Goal: Transaction & Acquisition: Purchase product/service

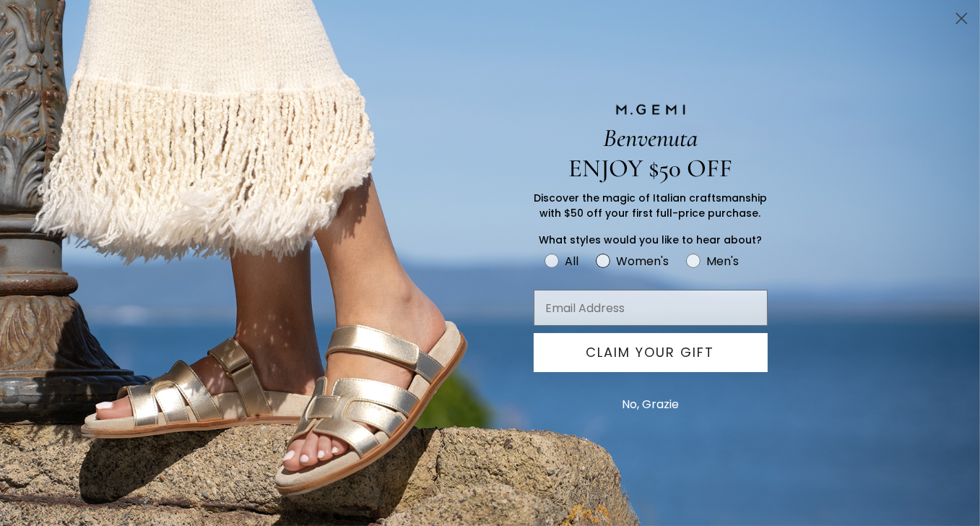
click at [603, 264] on circle "FULLSCREEN Form" at bounding box center [604, 261] width 14 height 14
click at [545, 251] on input "Women's" at bounding box center [544, 251] width 1 height 1
radio input "true"
click at [588, 309] on input "Email Address" at bounding box center [651, 308] width 234 height 36
type input "kearneyjm@yahoo.com"
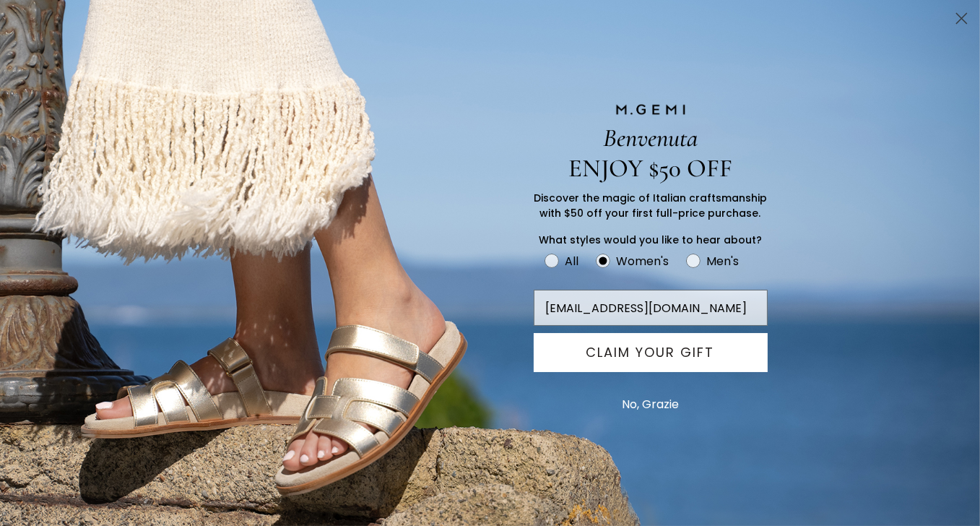
click at [700, 357] on button "CLAIM YOUR GIFT" at bounding box center [651, 352] width 234 height 39
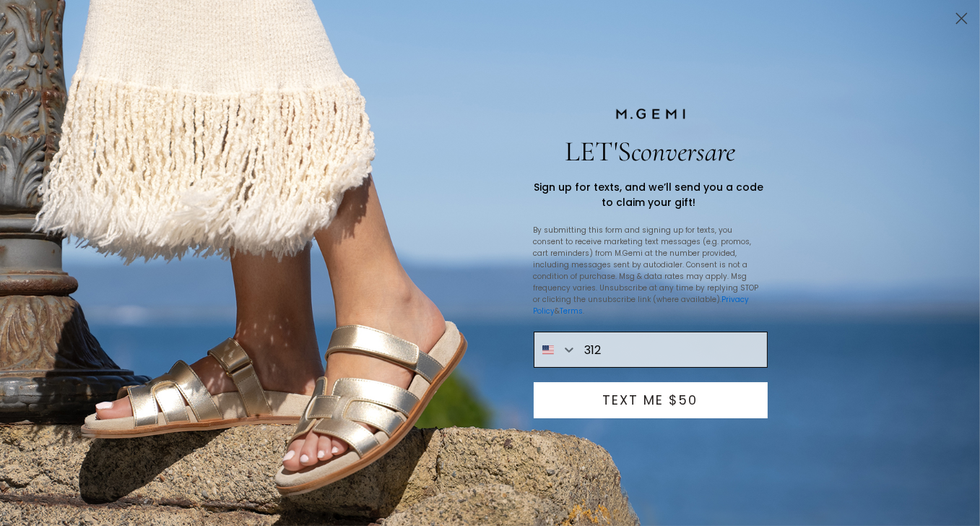
type input "1-312-520-5726"
click at [666, 392] on button "TEXT ME $50" at bounding box center [651, 400] width 234 height 36
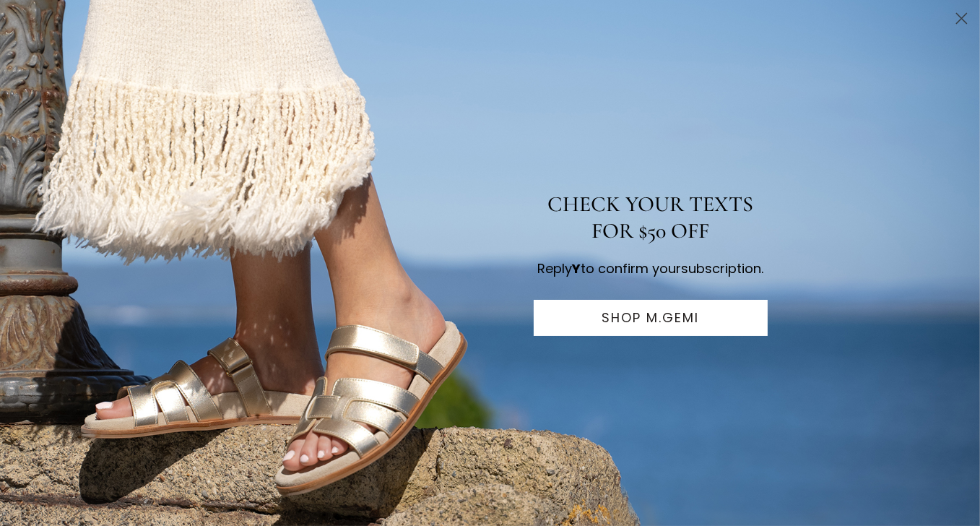
click at [637, 327] on button "SHOP M.GEMI" at bounding box center [651, 318] width 234 height 36
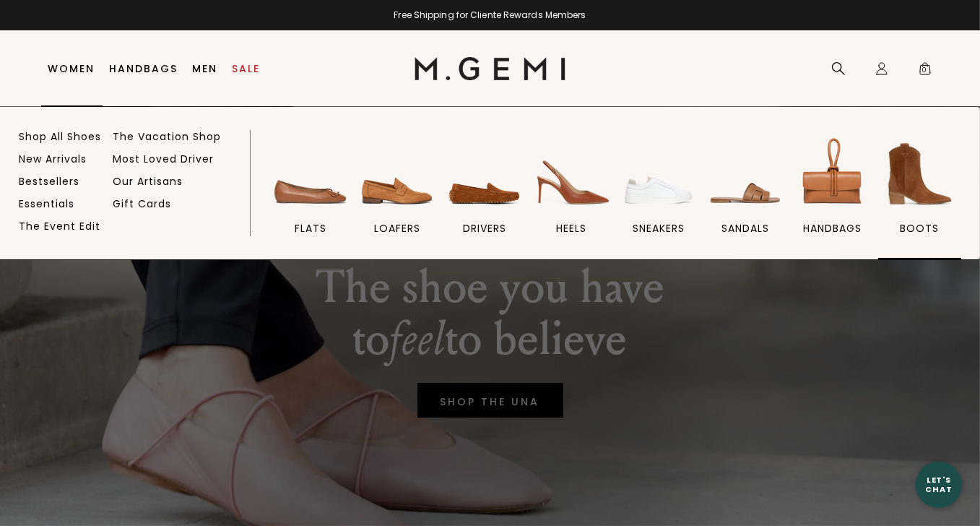
click at [901, 182] on img at bounding box center [919, 174] width 81 height 81
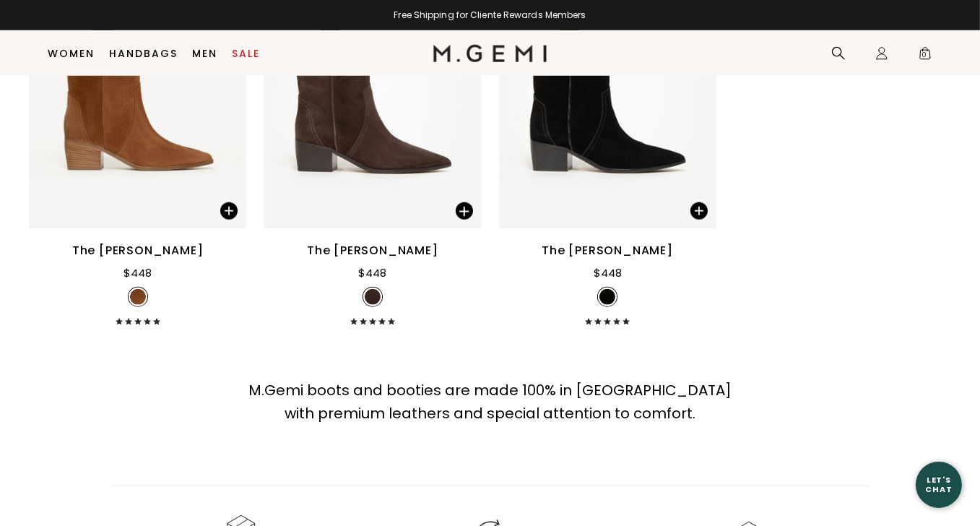
scroll to position [1556, 0]
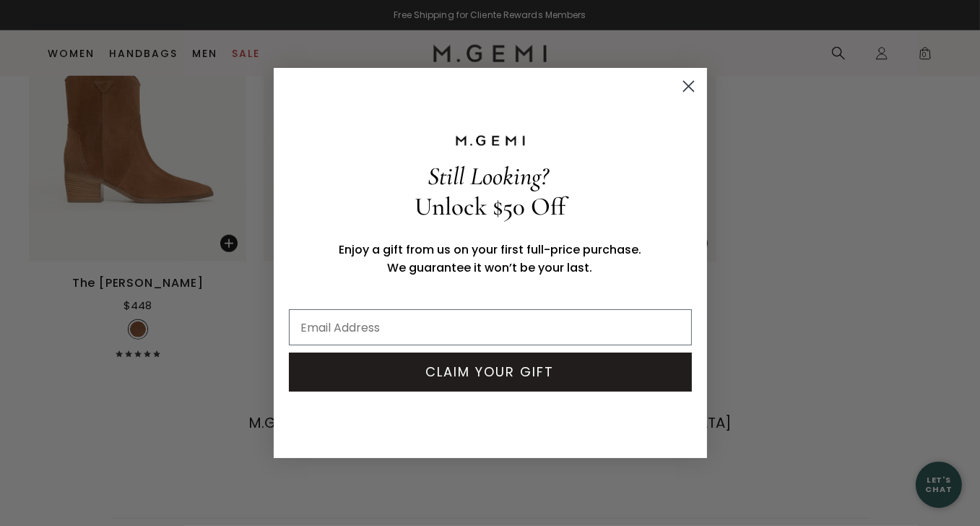
click at [690, 83] on circle "Close dialog" at bounding box center [688, 86] width 24 height 24
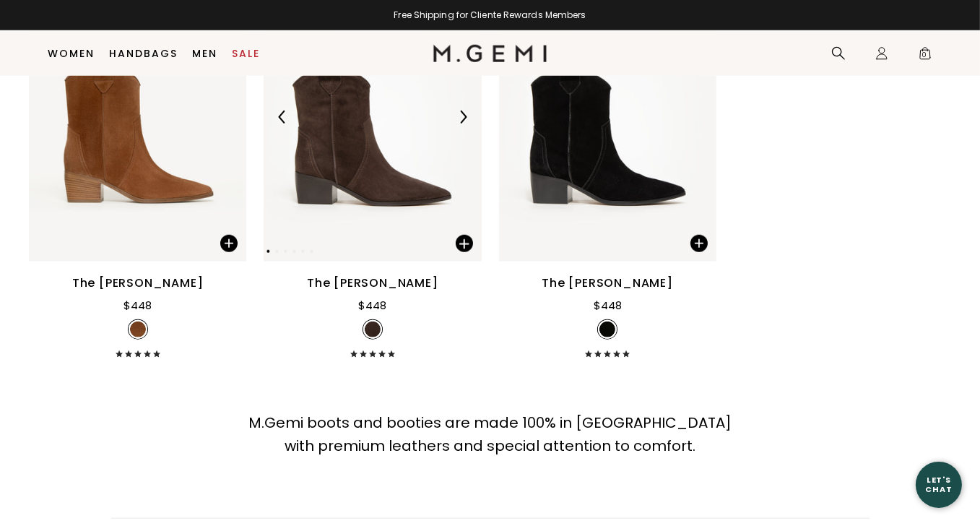
click at [383, 184] on img at bounding box center [372, 117] width 217 height 290
click at [358, 189] on img at bounding box center [372, 117] width 217 height 290
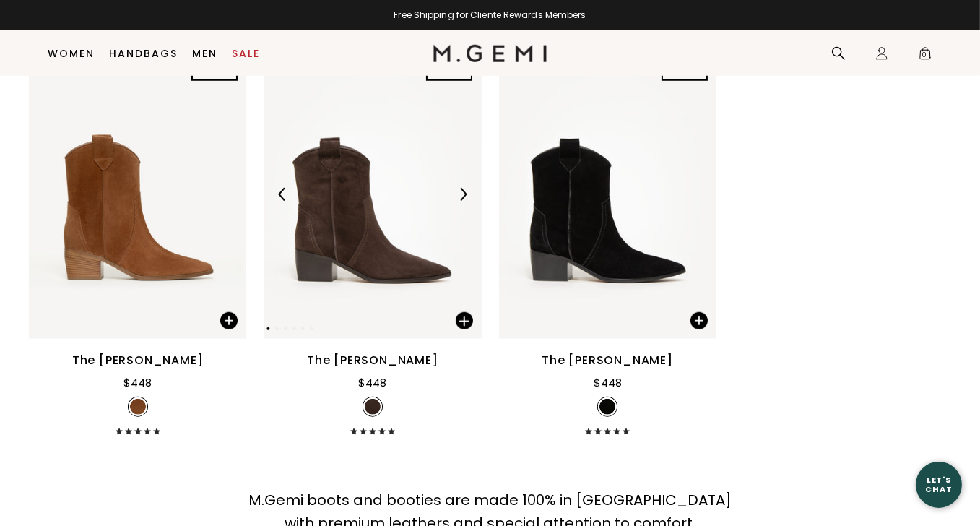
scroll to position [1484, 0]
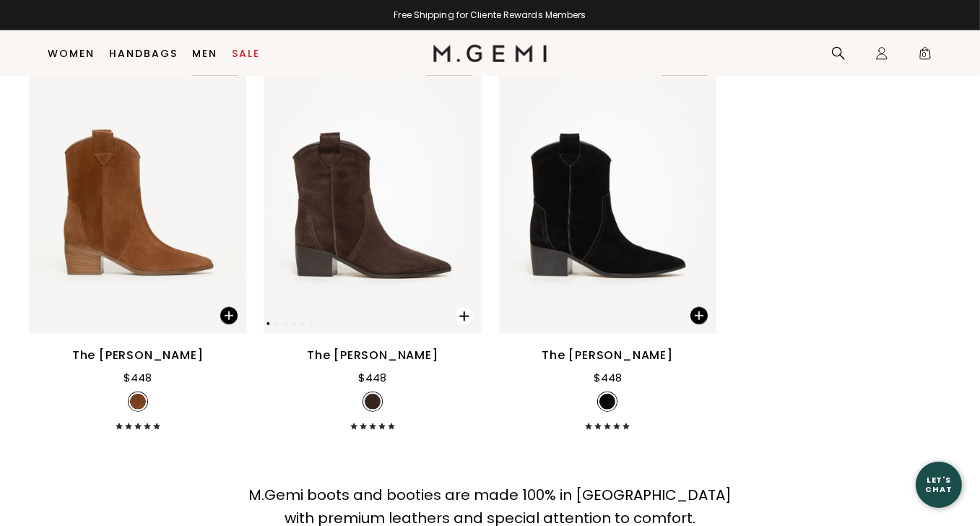
click at [464, 315] on span at bounding box center [464, 315] width 17 height 17
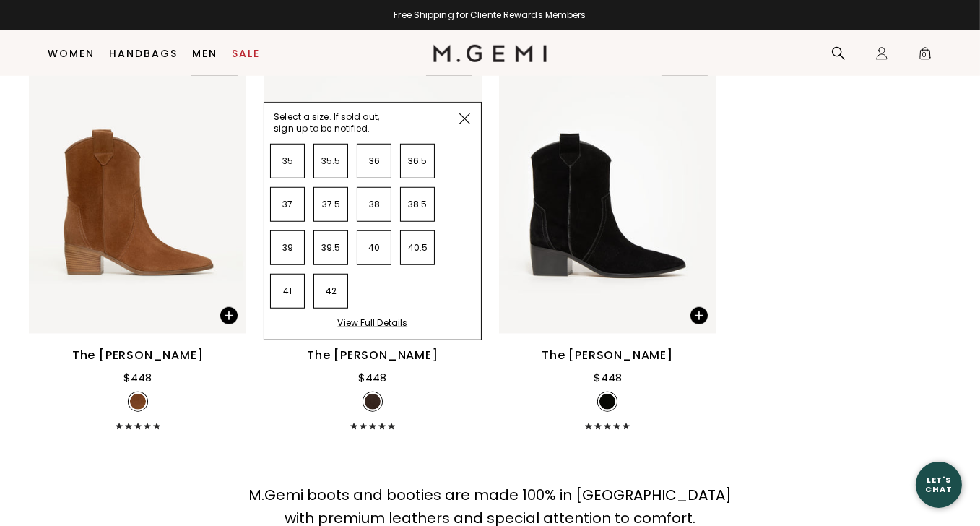
click at [463, 113] on img at bounding box center [465, 118] width 11 height 11
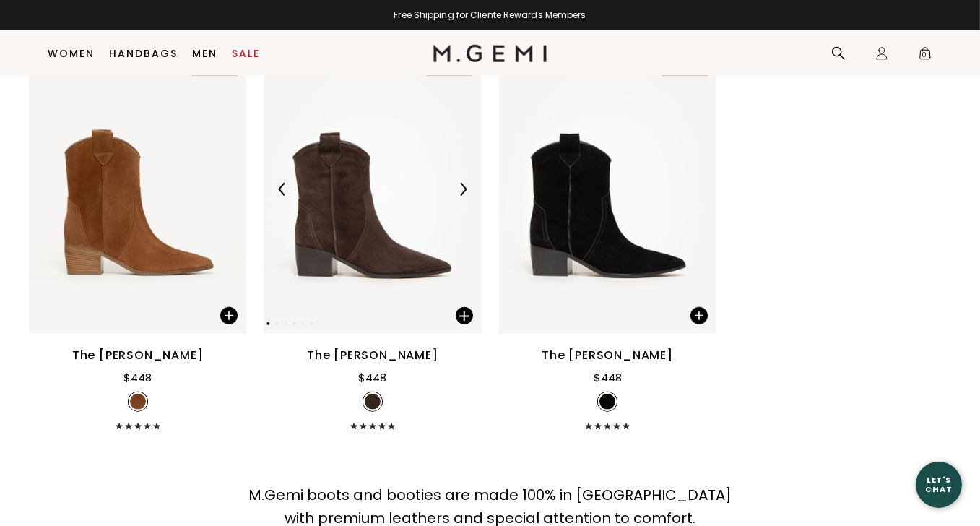
click at [362, 208] on img at bounding box center [372, 189] width 217 height 290
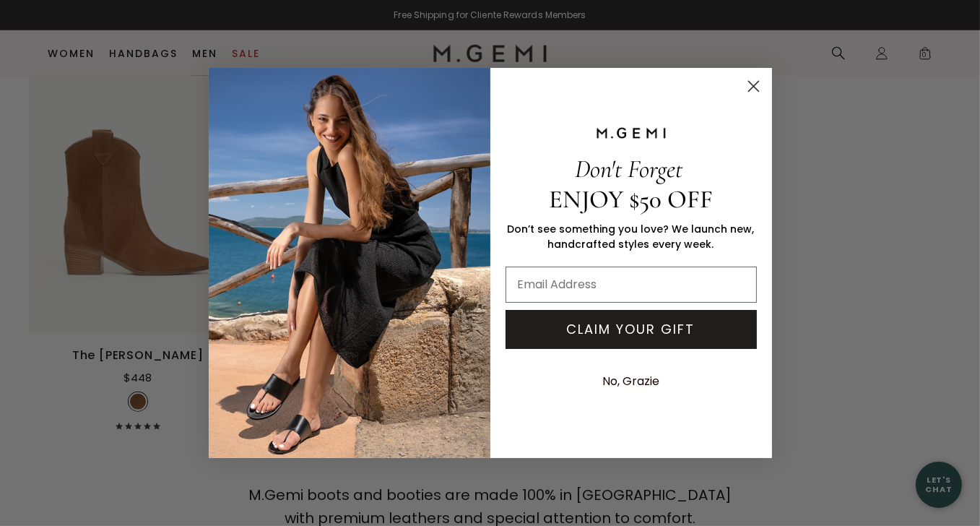
click at [363, 358] on img "POPUP Form" at bounding box center [350, 263] width 282 height 390
drag, startPoint x: 756, startPoint y: 84, endPoint x: 719, endPoint y: 116, distance: 48.7
click at [756, 83] on icon "Close dialog" at bounding box center [754, 87] width 10 height 10
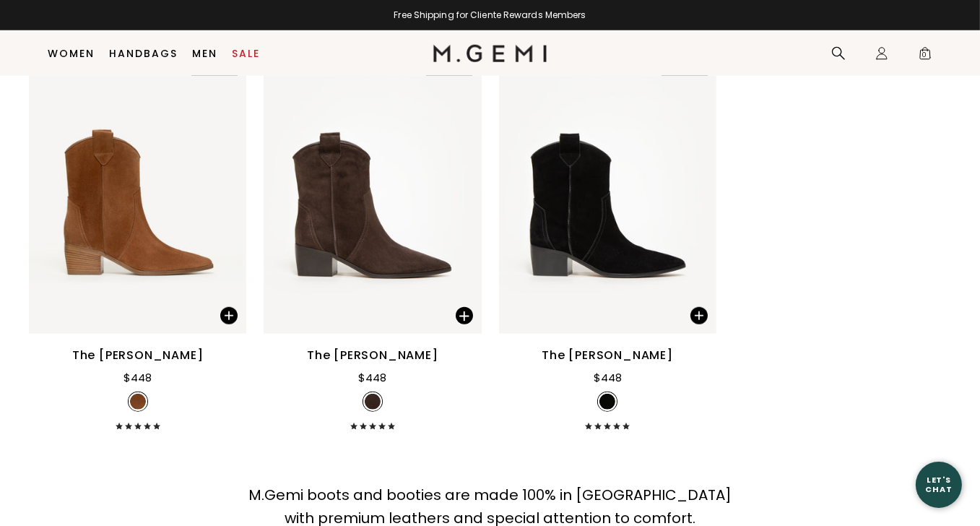
click at [392, 361] on div "The [PERSON_NAME]" at bounding box center [373, 355] width 132 height 17
click at [368, 357] on div "The Rita Basso" at bounding box center [373, 355] width 132 height 17
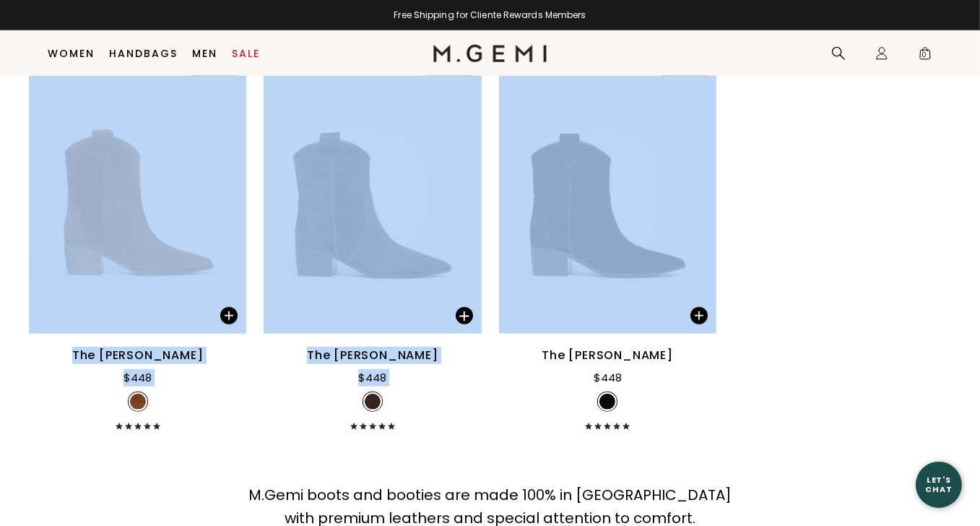
drag, startPoint x: 978, startPoint y: 309, endPoint x: 954, endPoint y: 98, distance: 212.3
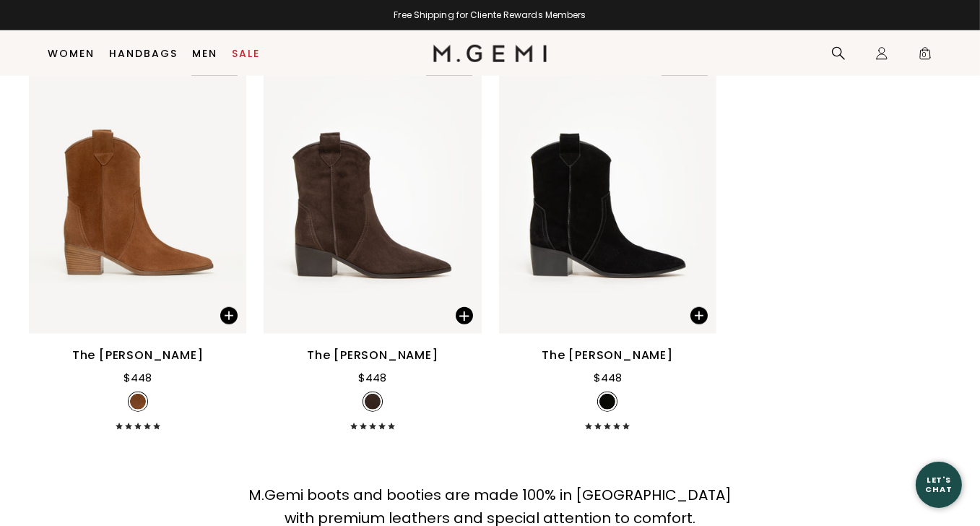
click at [153, 353] on div "The Rita Basso" at bounding box center [138, 355] width 132 height 17
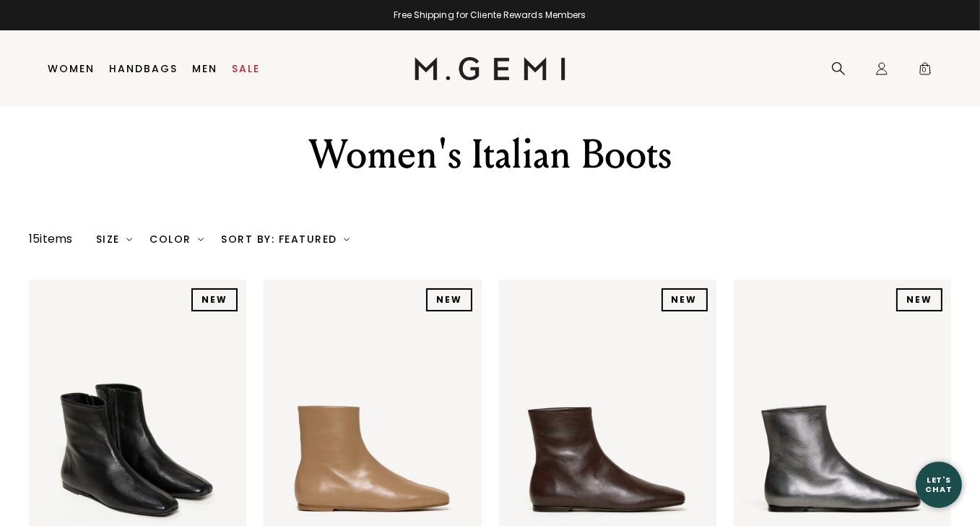
scroll to position [30, 0]
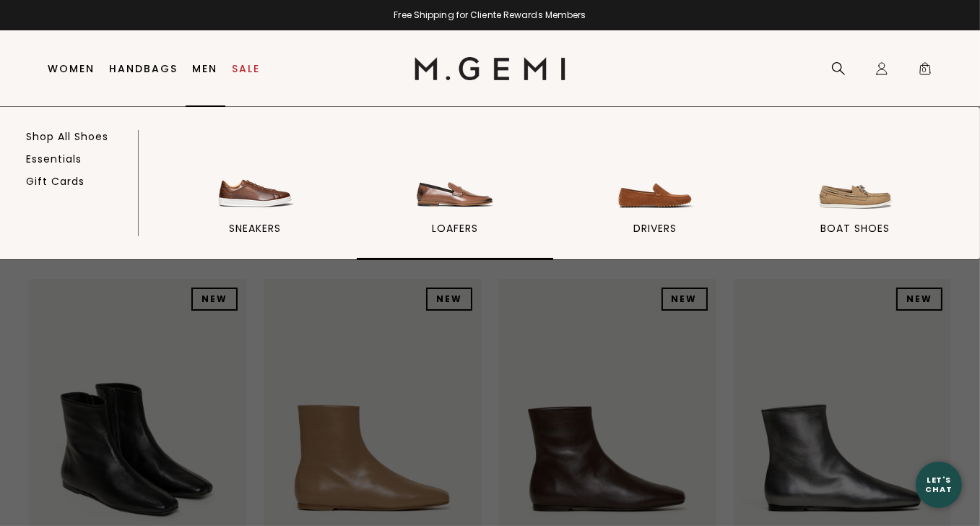
click at [453, 201] on img at bounding box center [455, 174] width 81 height 81
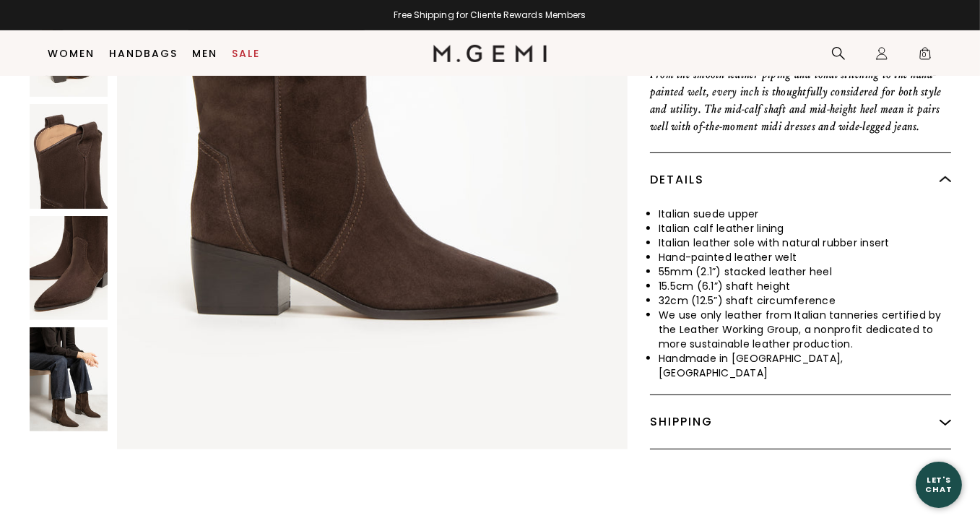
scroll to position [619, 0]
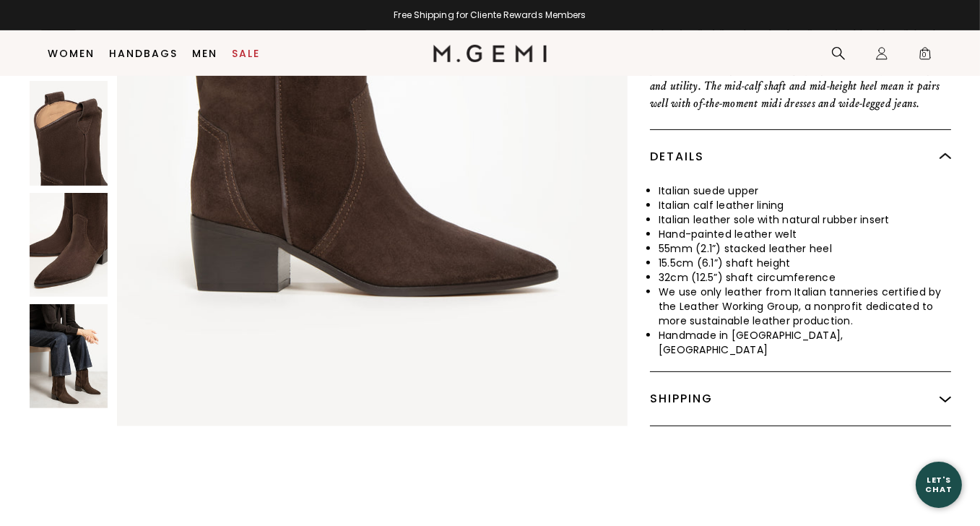
click at [75, 332] on img at bounding box center [69, 356] width 78 height 104
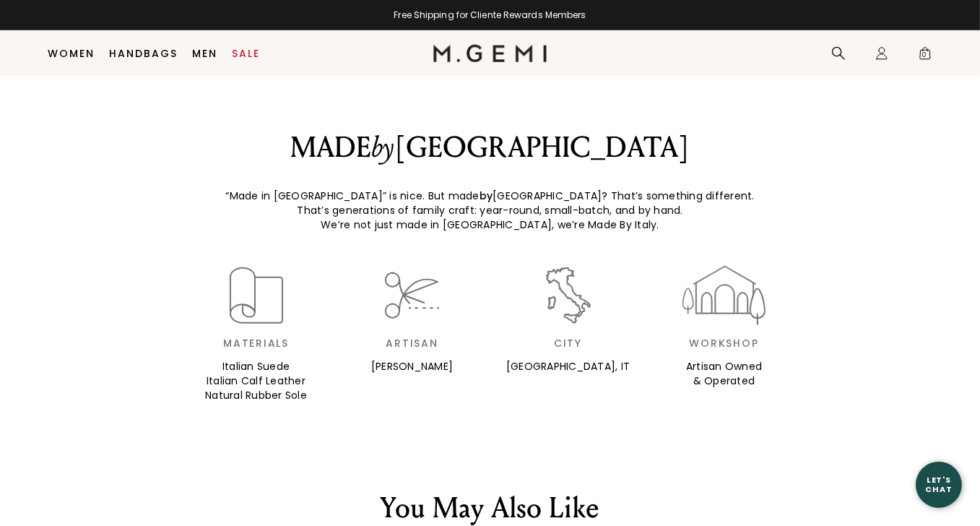
scroll to position [1920, 0]
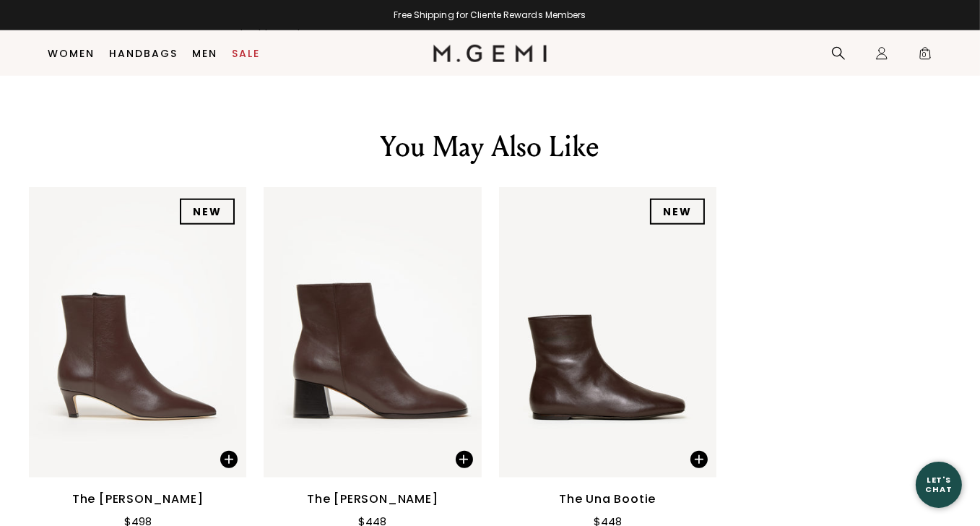
click at [577, 346] on img at bounding box center [607, 332] width 217 height 290
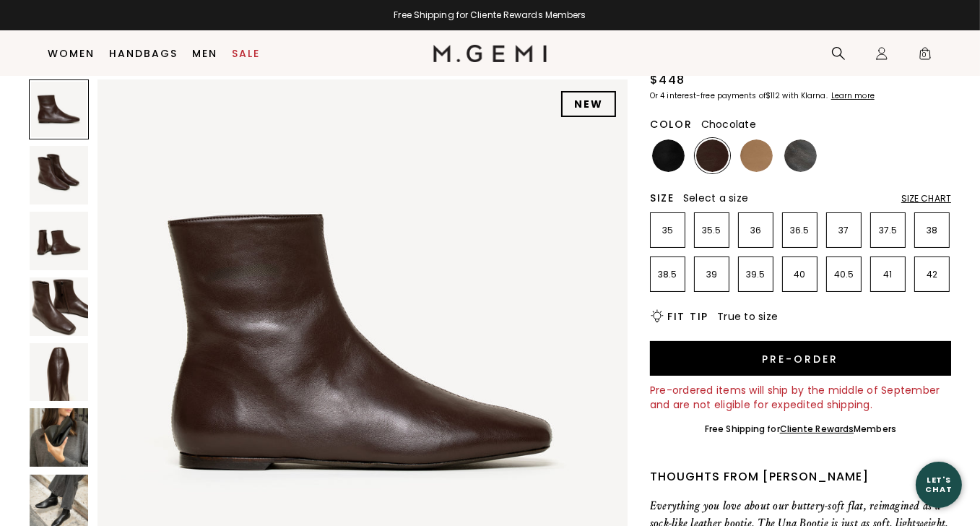
scroll to position [113, 0]
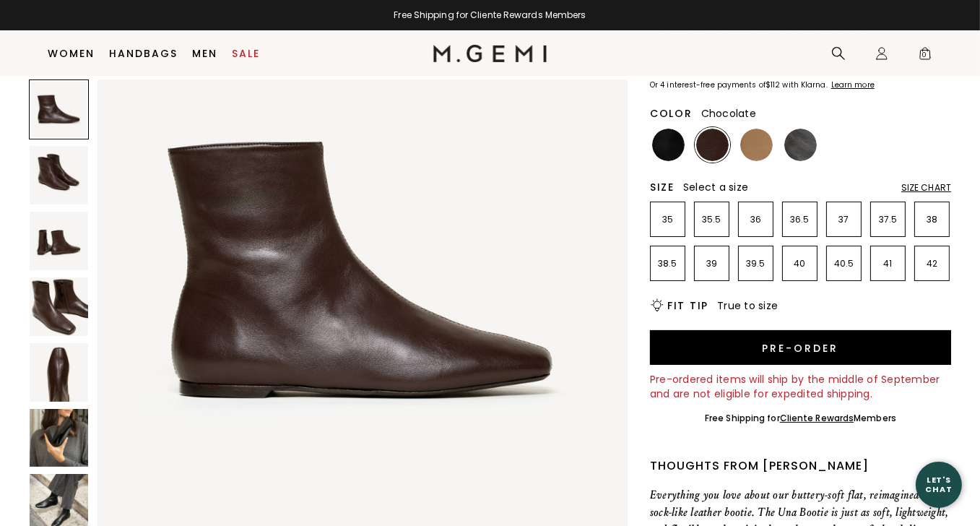
click at [56, 491] on img at bounding box center [59, 503] width 59 height 59
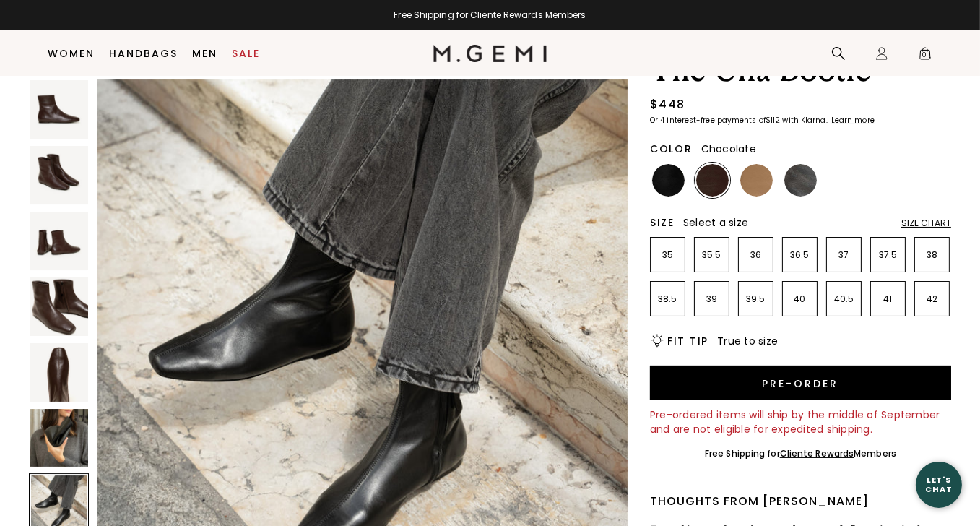
scroll to position [72, 0]
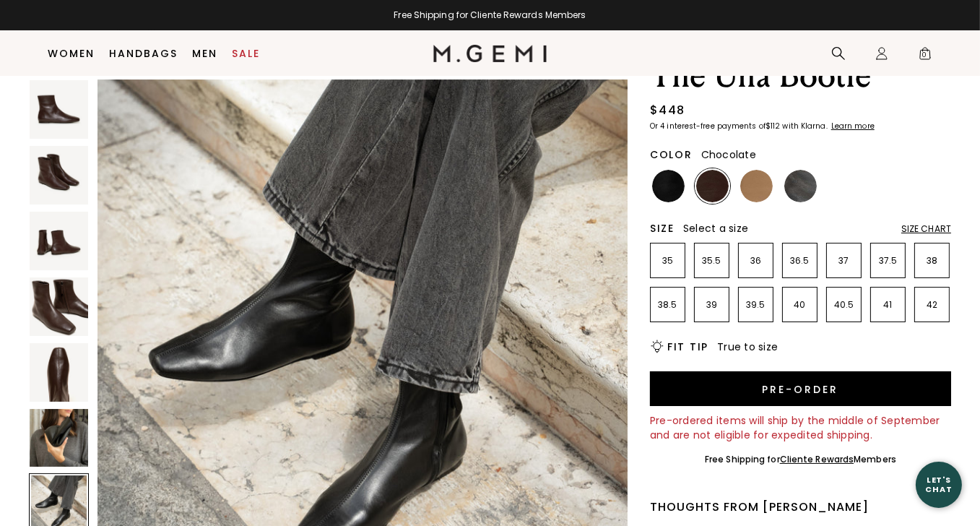
click at [707, 180] on img at bounding box center [713, 186] width 33 height 33
click at [56, 163] on img at bounding box center [59, 175] width 59 height 59
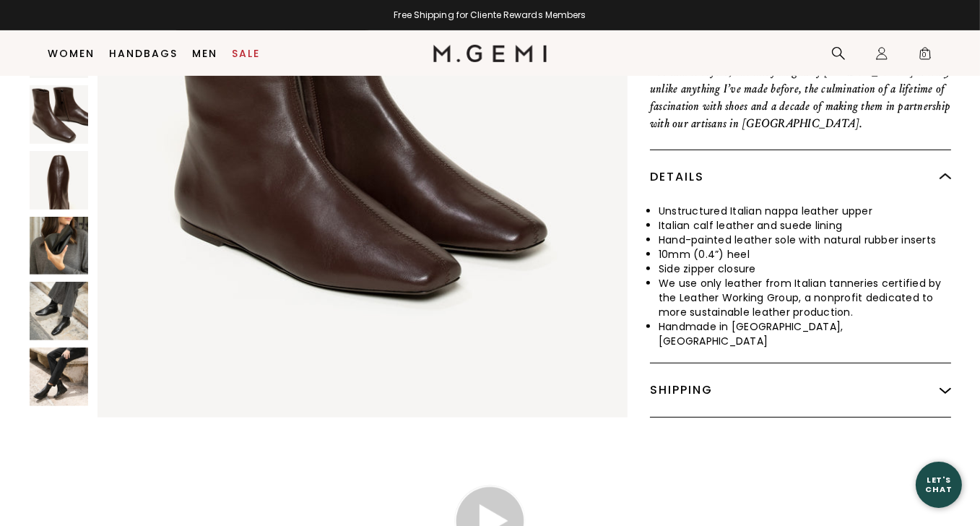
scroll to position [650, 0]
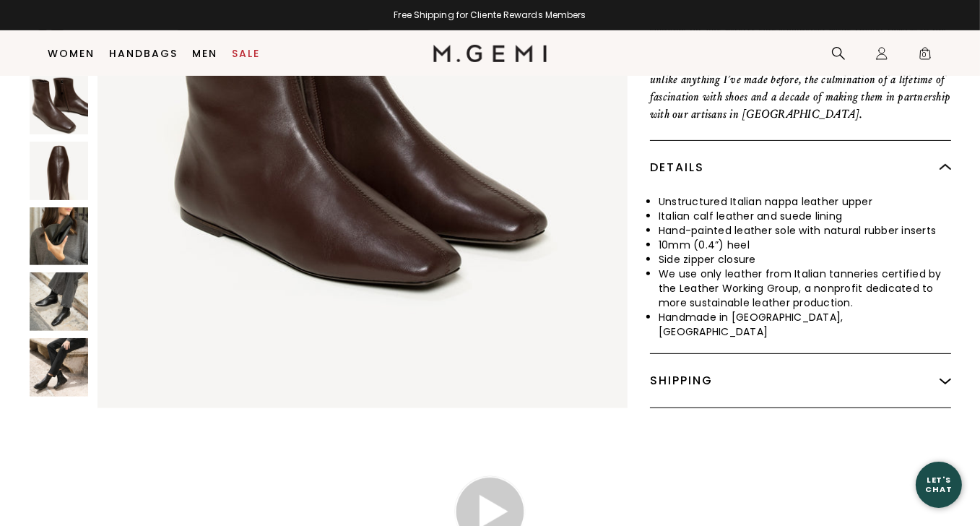
click at [59, 358] on img at bounding box center [59, 368] width 59 height 59
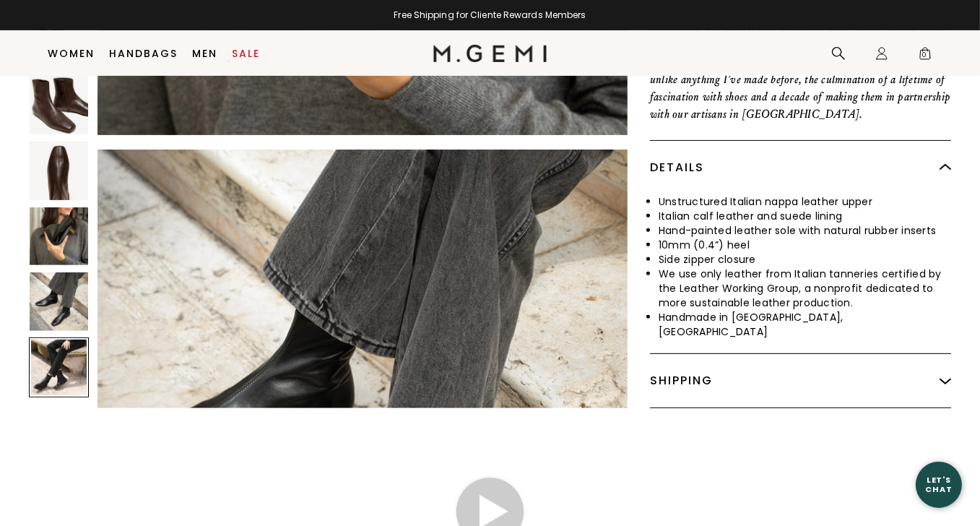
scroll to position [3739, 0]
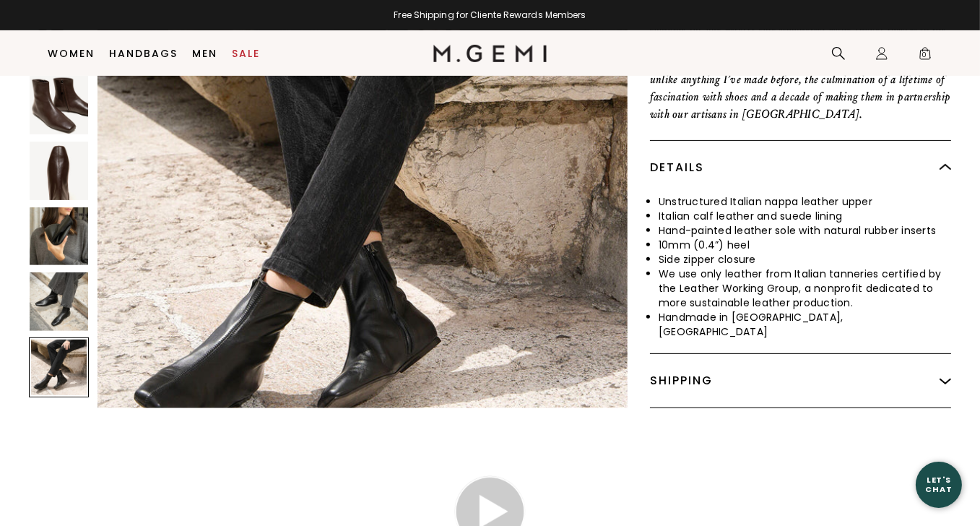
click at [53, 291] on img at bounding box center [59, 302] width 59 height 59
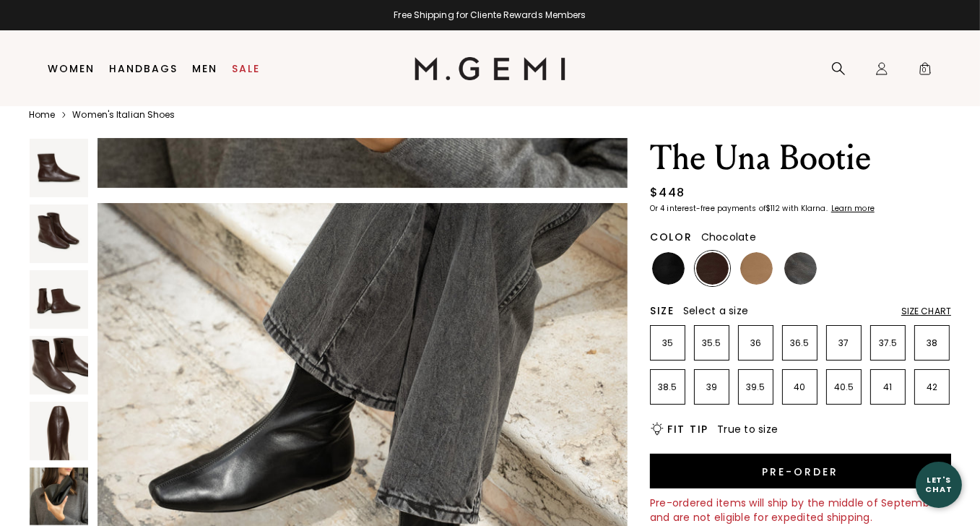
scroll to position [30, 0]
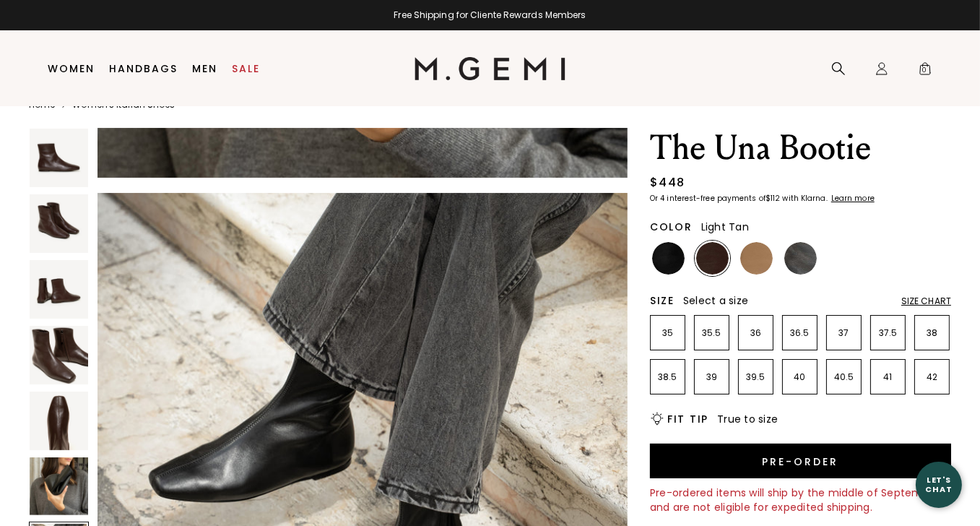
click at [756, 262] on img at bounding box center [757, 258] width 33 height 33
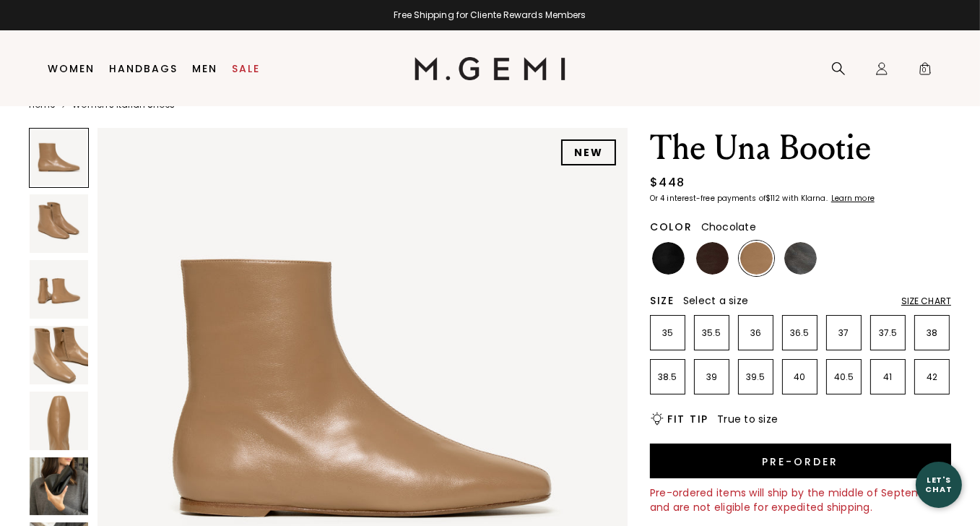
click at [713, 256] on img at bounding box center [713, 258] width 33 height 33
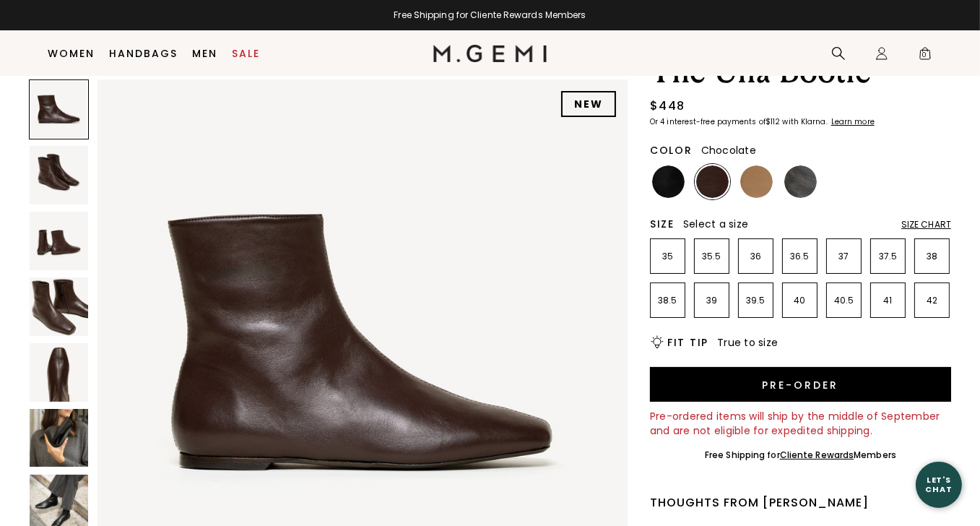
scroll to position [72, 0]
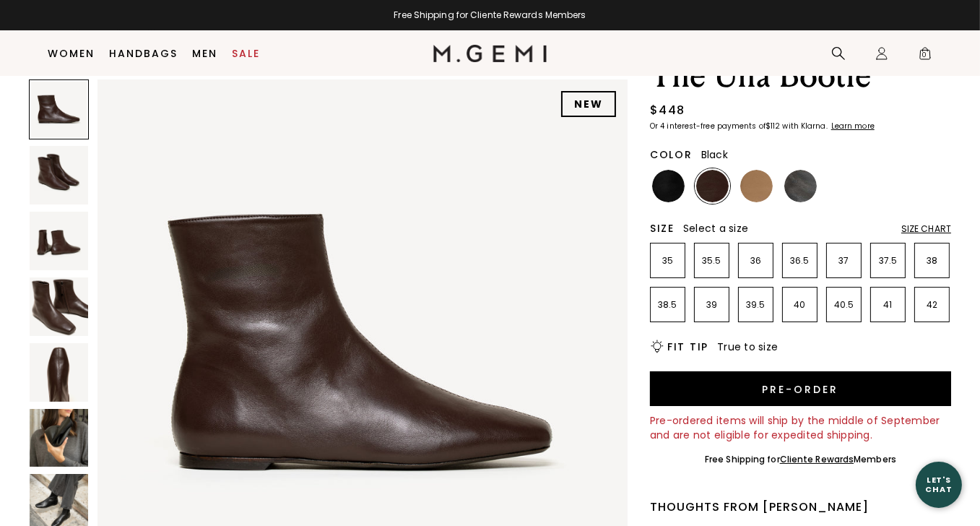
click at [668, 176] on img at bounding box center [668, 186] width 33 height 33
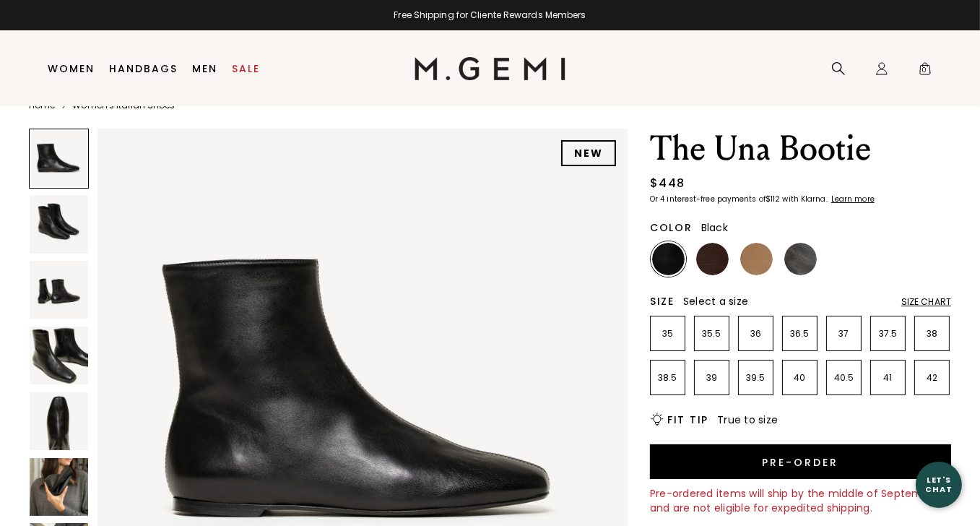
scroll to position [30, 0]
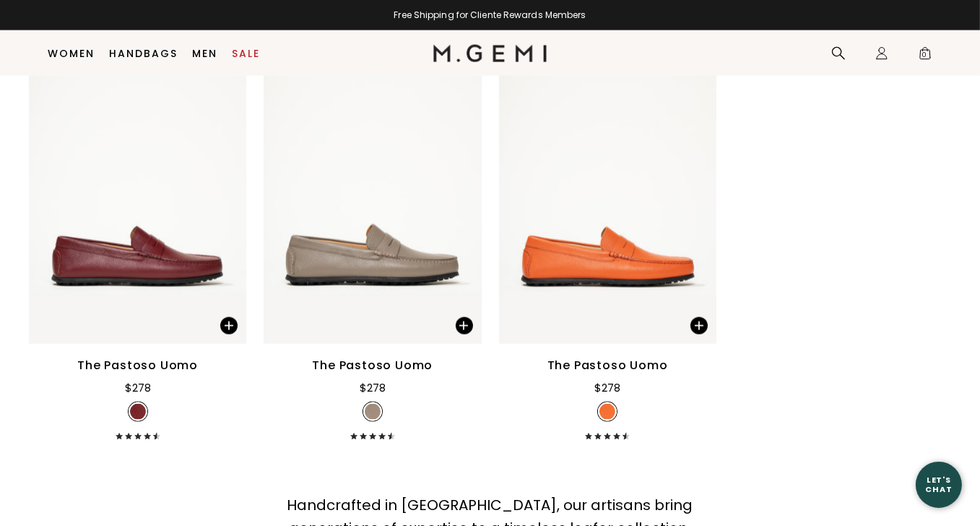
scroll to position [2426, 0]
